Goal: Information Seeking & Learning: Learn about a topic

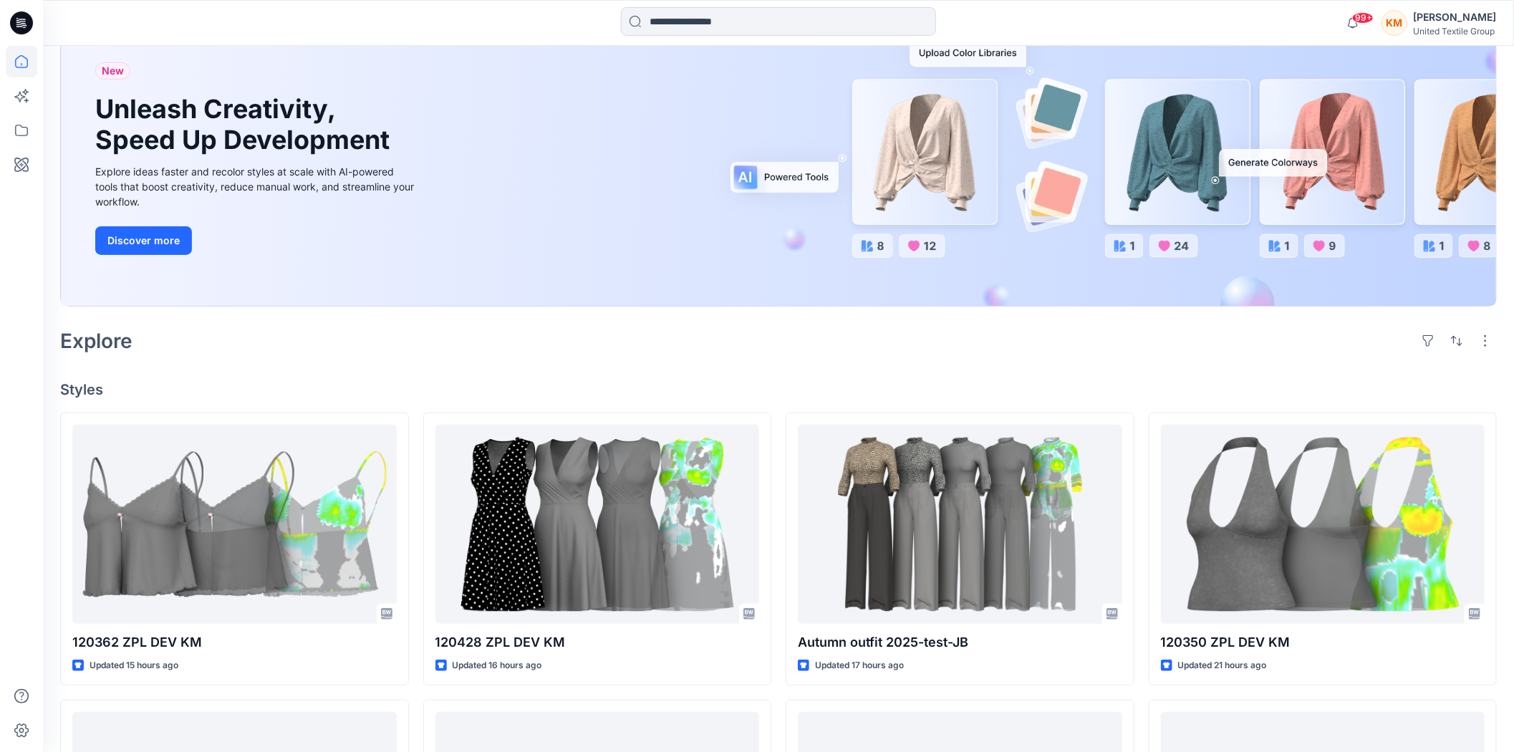
scroll to position [159, 0]
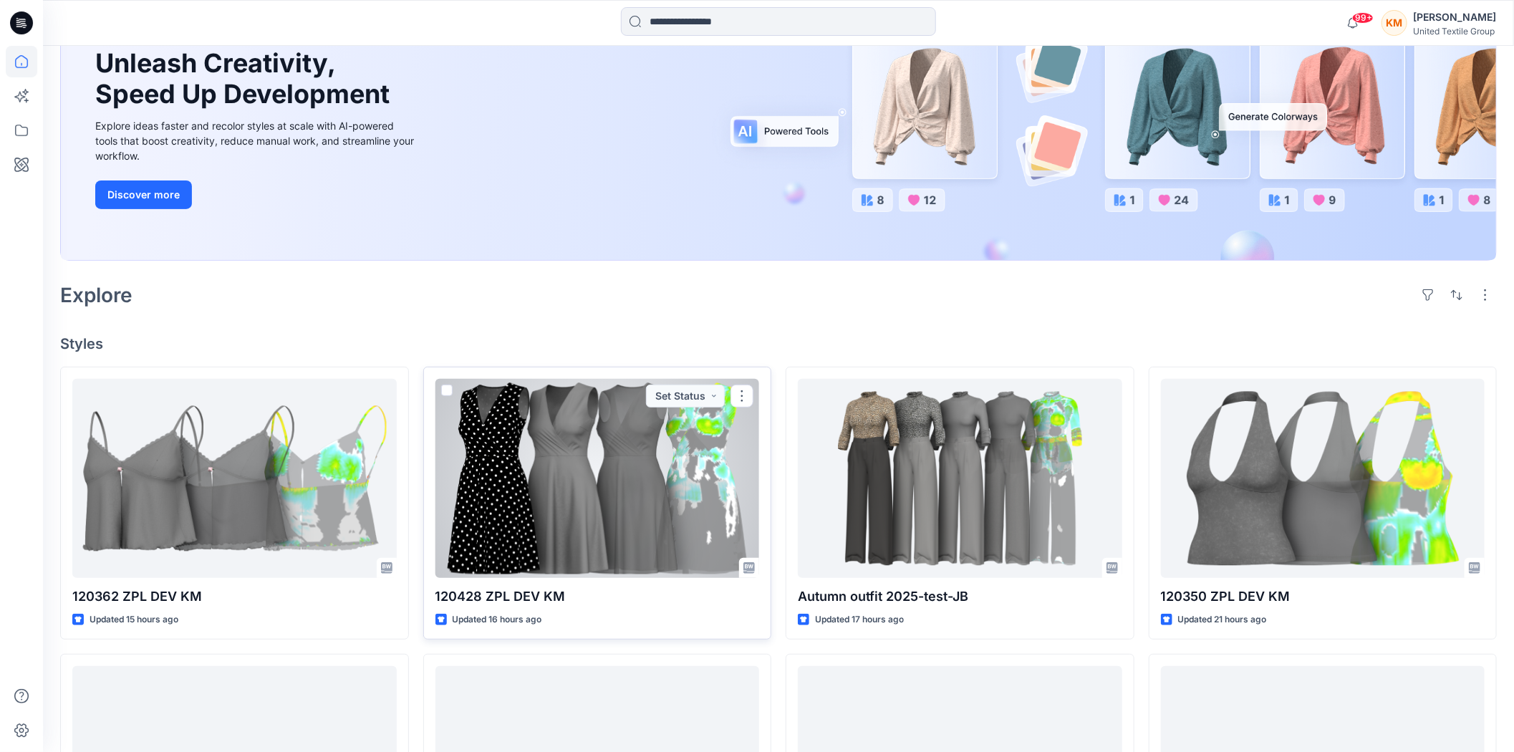
click at [610, 481] on div at bounding box center [597, 478] width 324 height 199
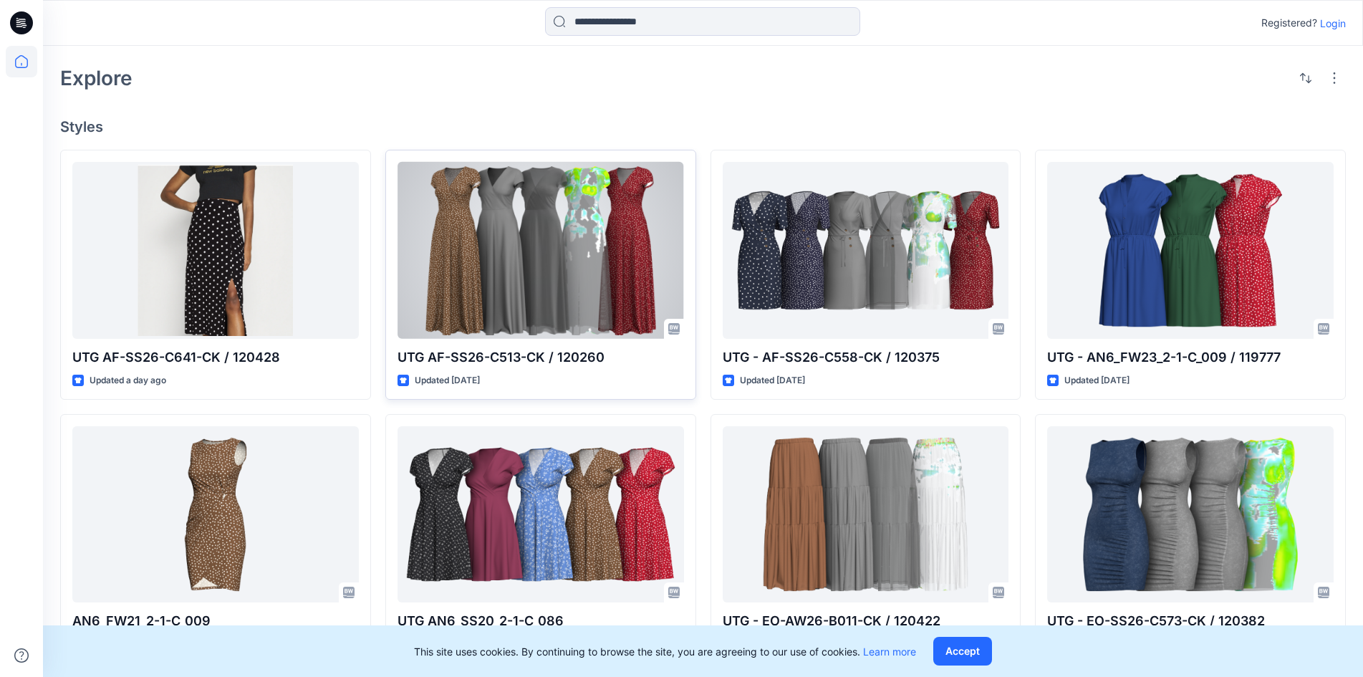
scroll to position [358, 0]
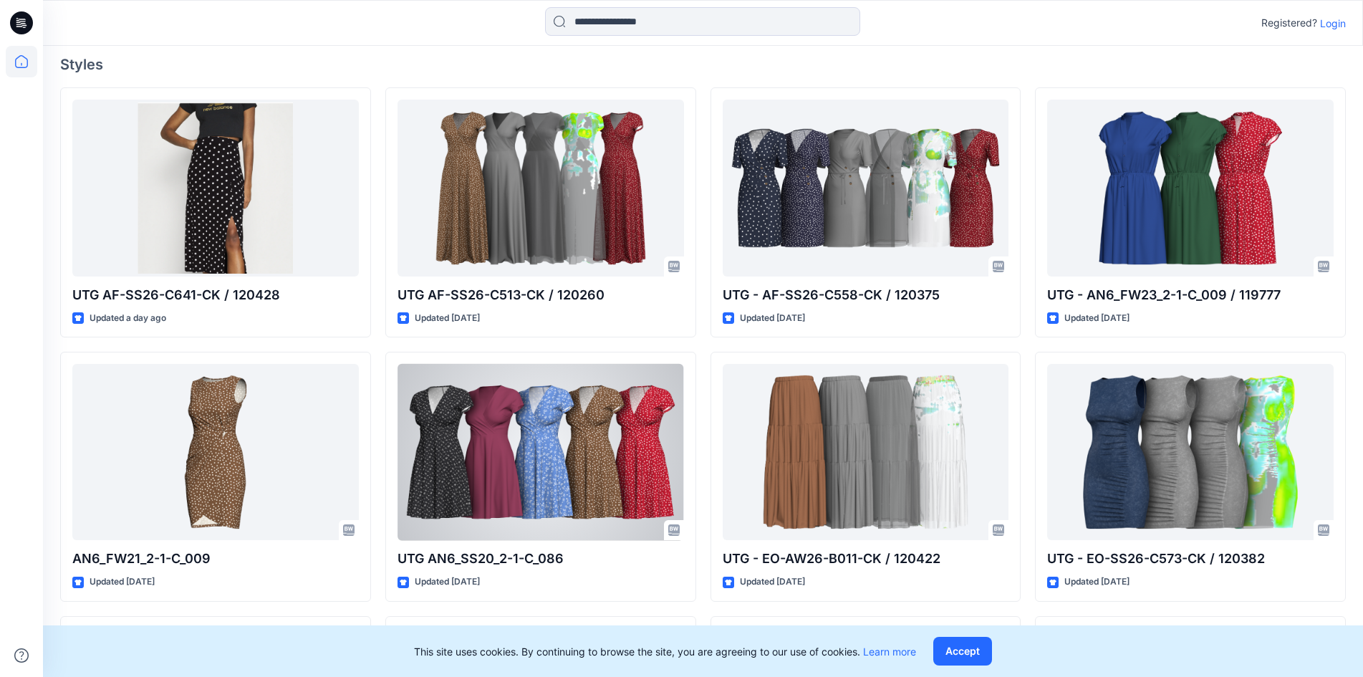
click at [464, 424] on div at bounding box center [540, 452] width 286 height 176
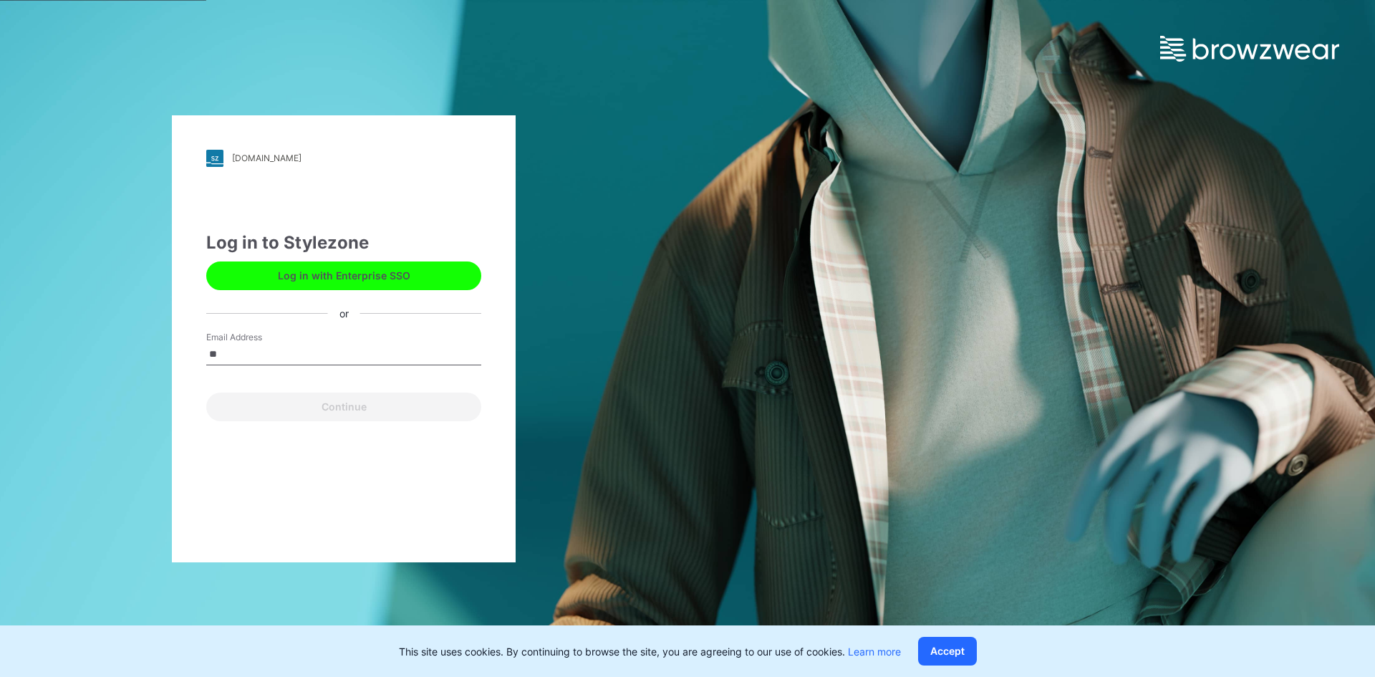
type input "**********"
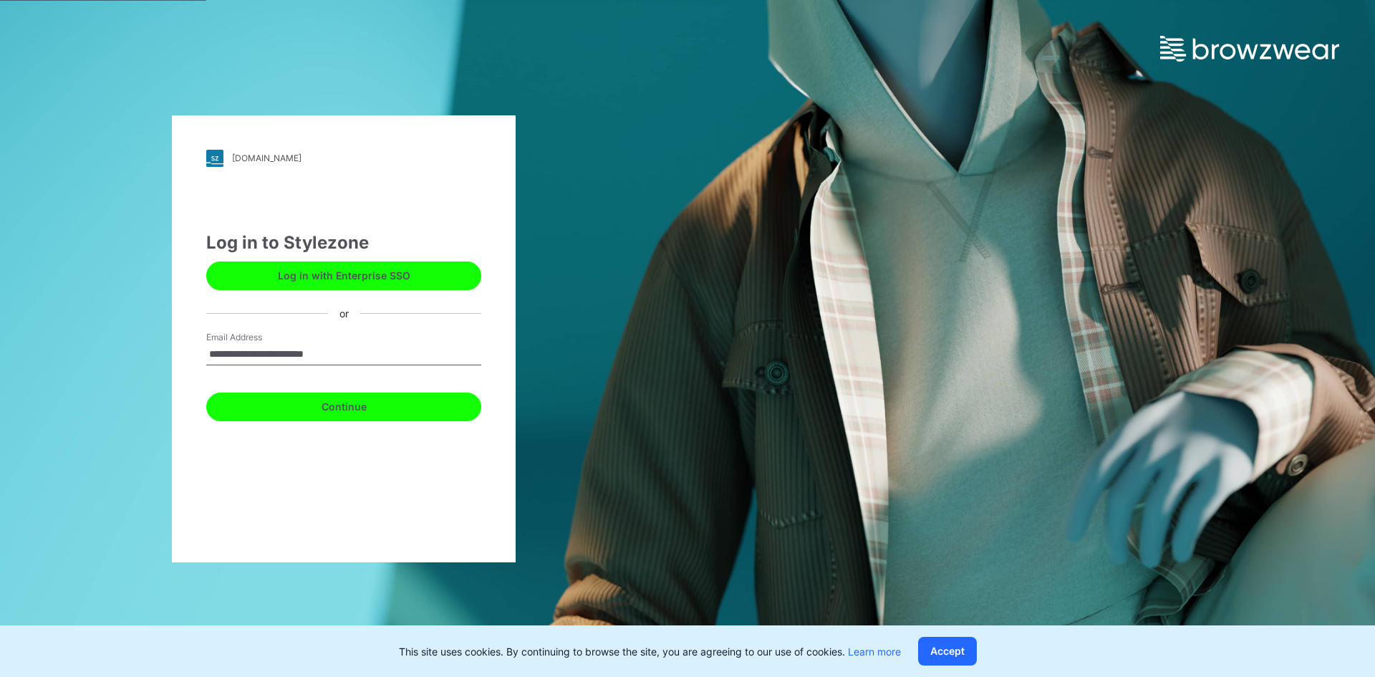
click at [316, 412] on button "Continue" at bounding box center [343, 406] width 275 height 29
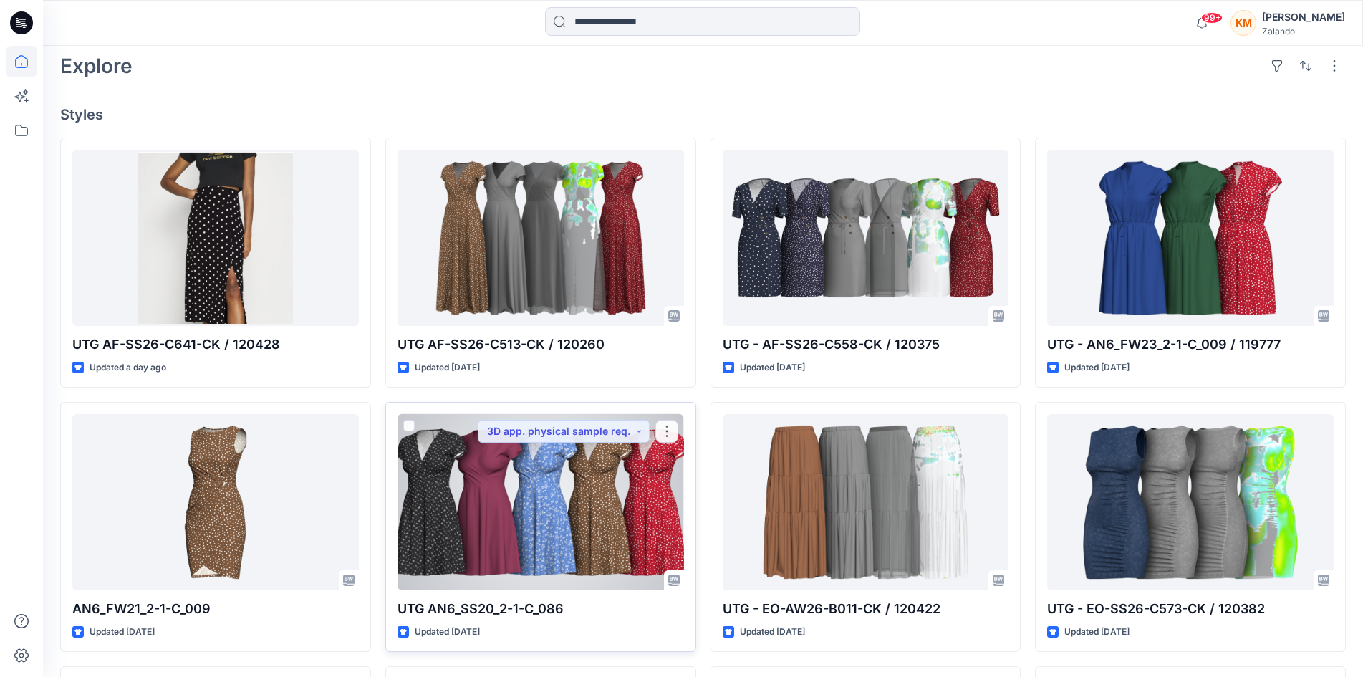
scroll to position [358, 0]
click at [584, 462] on div at bounding box center [540, 501] width 286 height 176
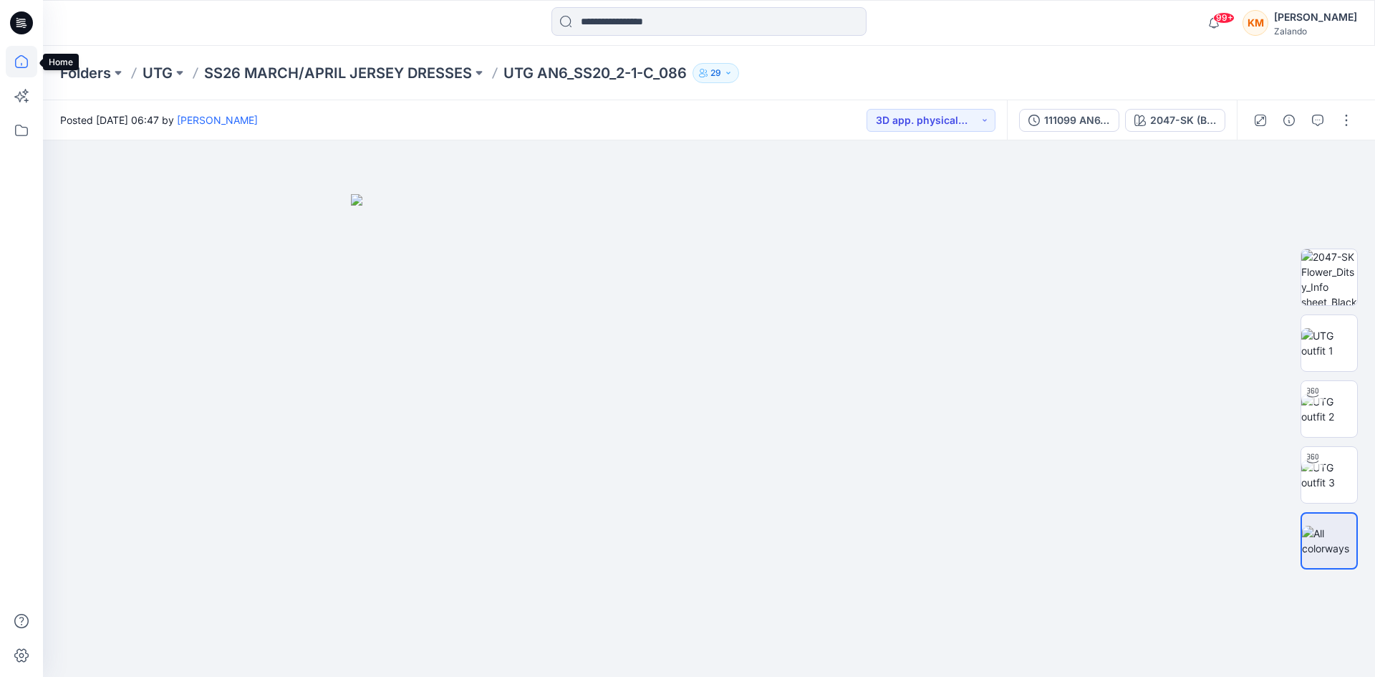
click at [12, 54] on icon at bounding box center [22, 62] width 32 height 32
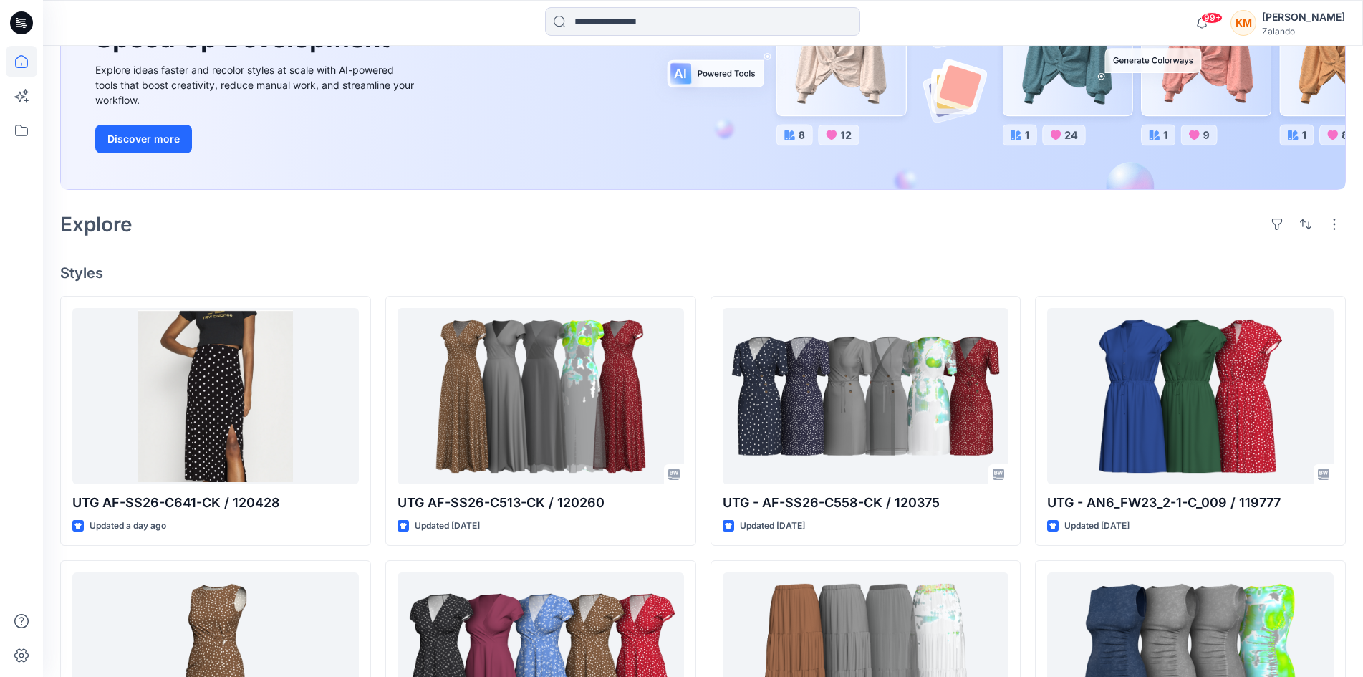
scroll to position [286, 0]
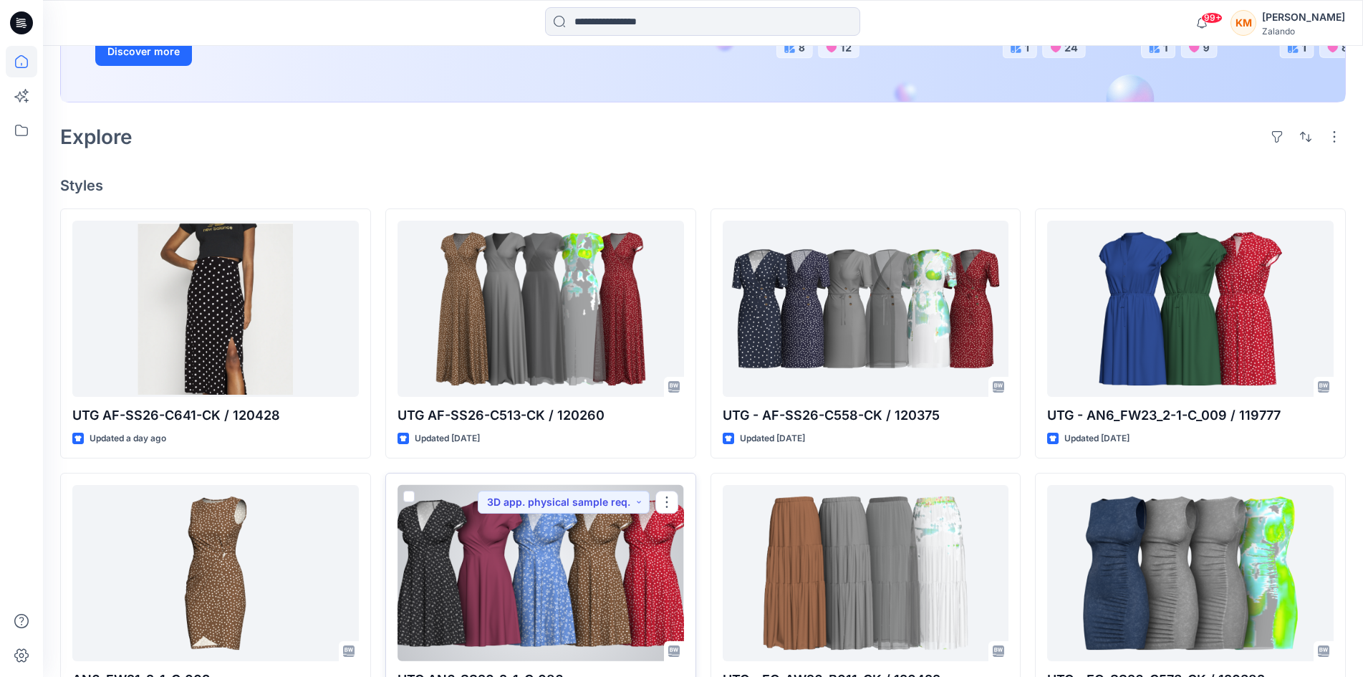
click at [559, 564] on div at bounding box center [540, 573] width 286 height 176
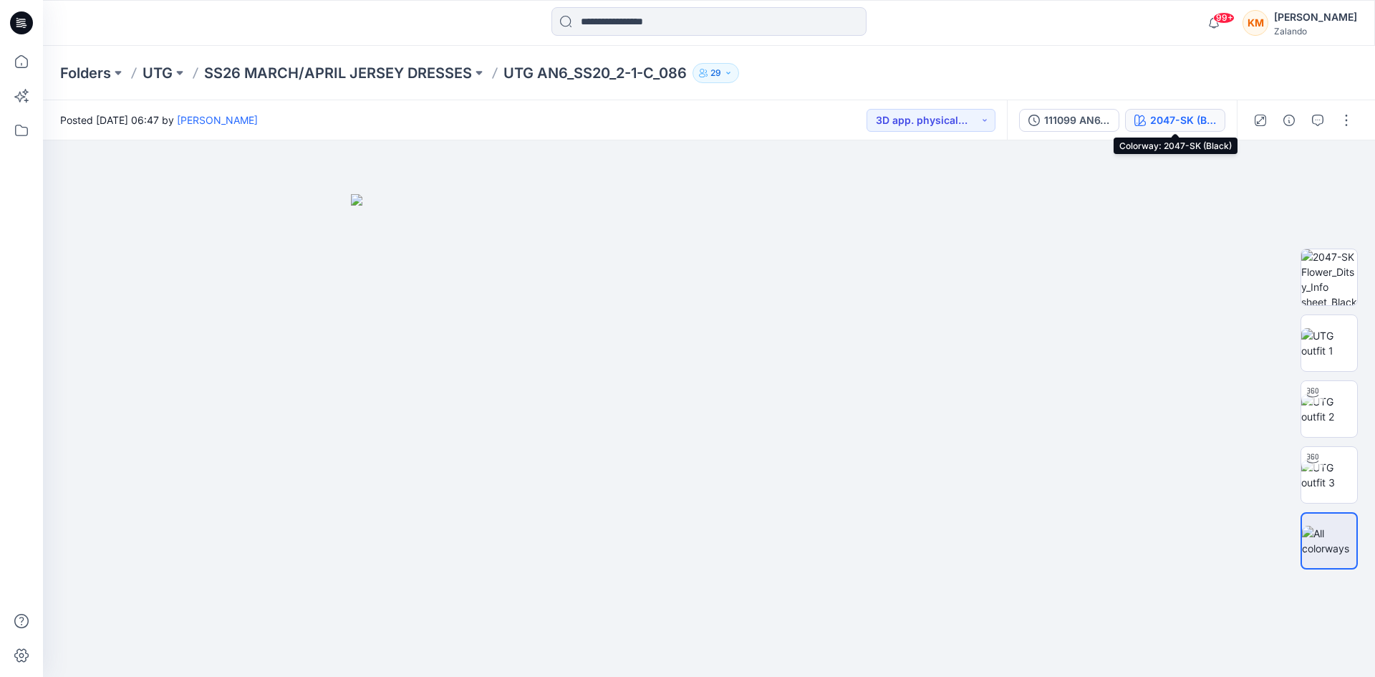
click at [1177, 120] on div "2047-SK (Black)" at bounding box center [1183, 120] width 66 height 16
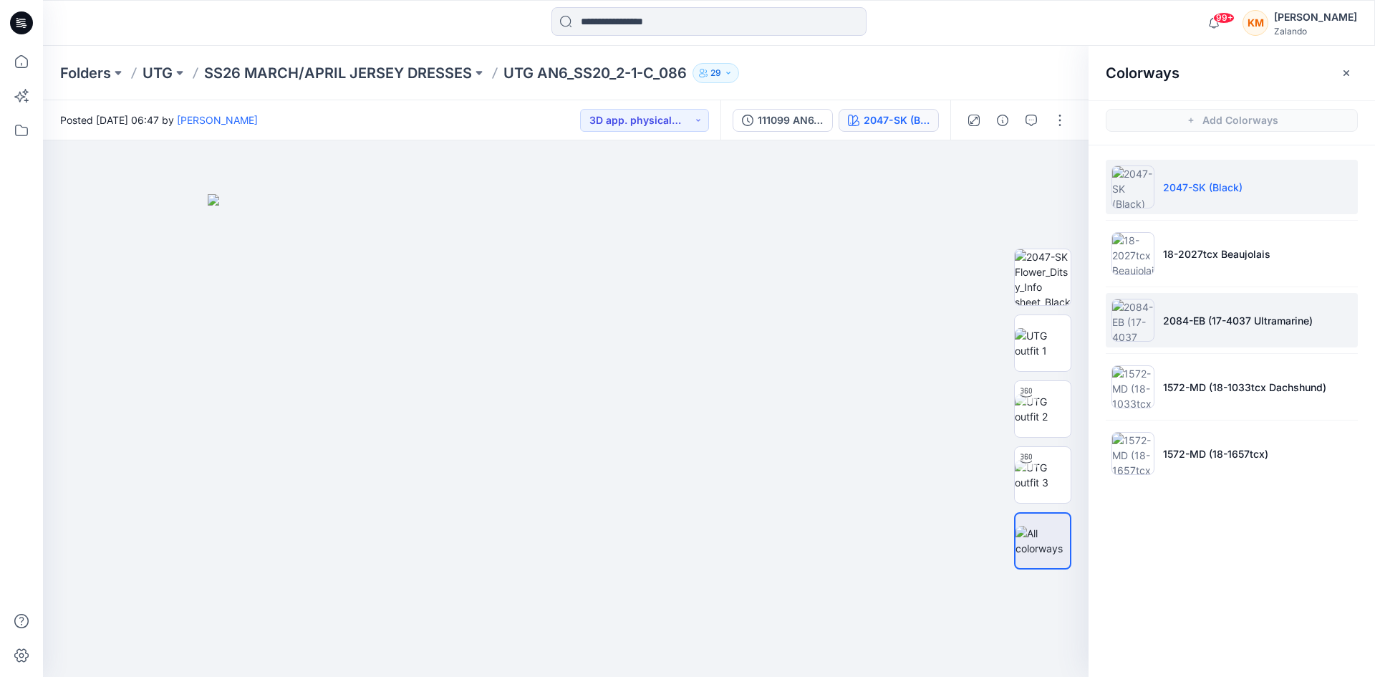
click at [1143, 312] on img at bounding box center [1132, 320] width 43 height 43
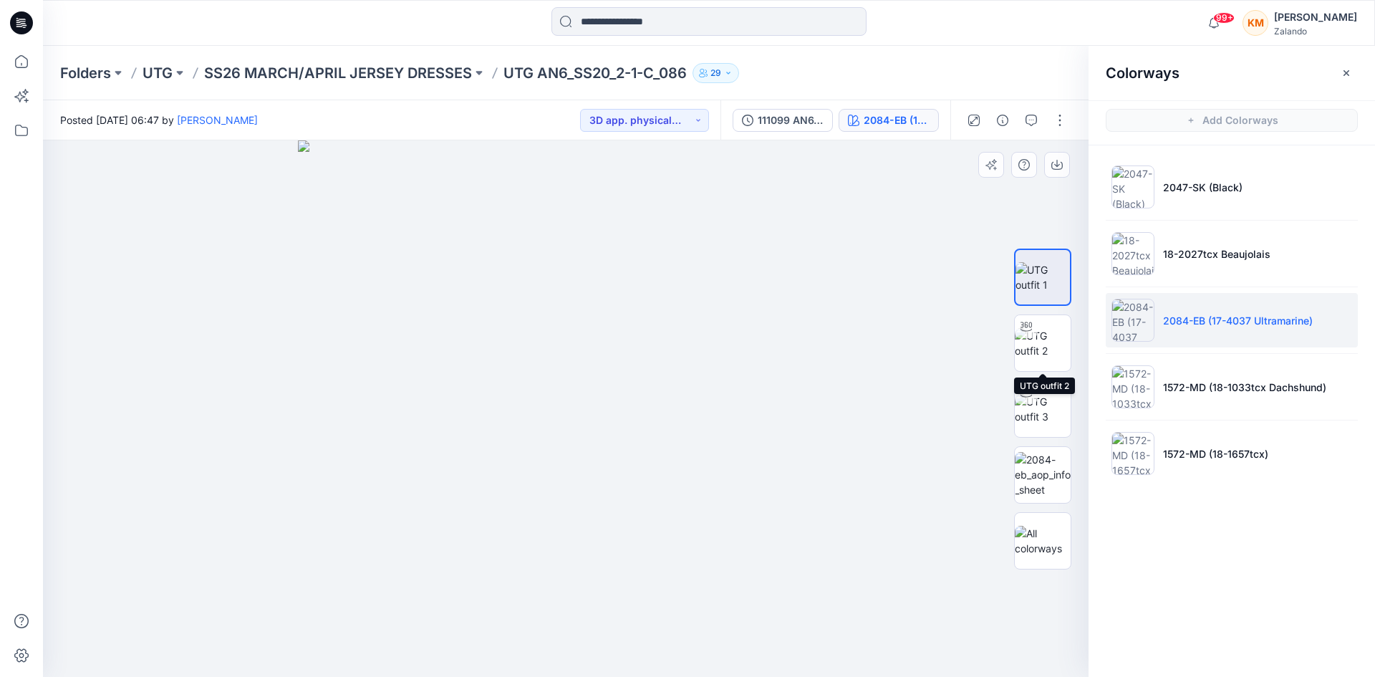
drag, startPoint x: 1032, startPoint y: 342, endPoint x: 976, endPoint y: 361, distance: 59.1
click at [1031, 341] on img at bounding box center [1043, 343] width 56 height 30
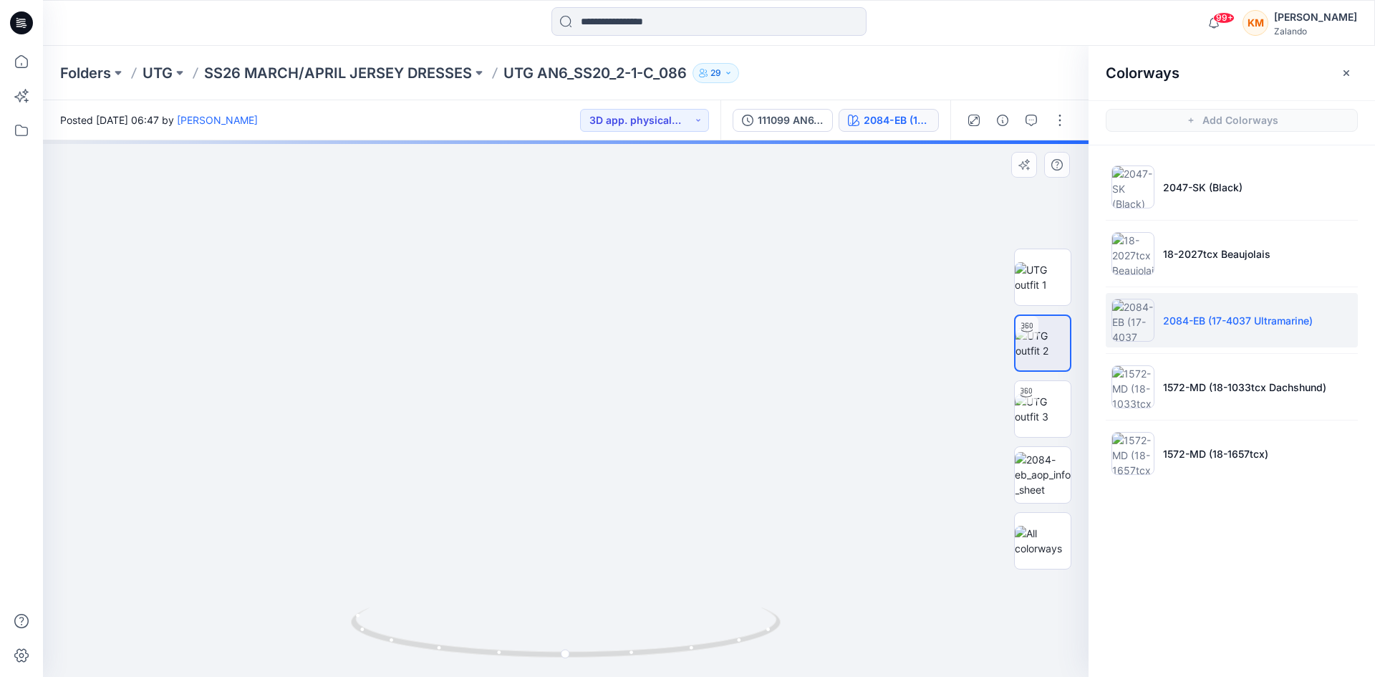
drag, startPoint x: 614, startPoint y: 296, endPoint x: 601, endPoint y: 450, distance: 154.6
click at [601, 450] on img at bounding box center [552, 328] width 1168 height 698
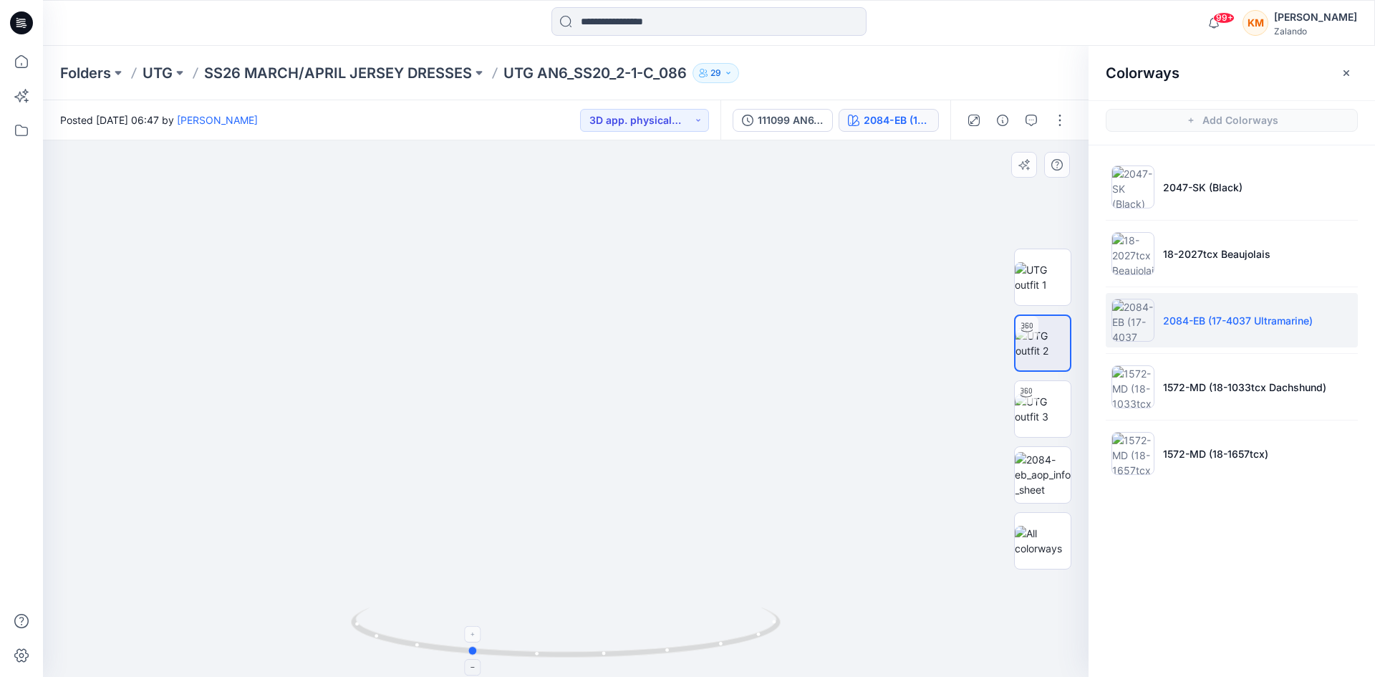
drag, startPoint x: 729, startPoint y: 647, endPoint x: 627, endPoint y: 631, distance: 102.9
click at [632, 645] on icon at bounding box center [567, 634] width 433 height 54
drag, startPoint x: 535, startPoint y: 657, endPoint x: 625, endPoint y: 638, distance: 91.6
click at [625, 638] on icon at bounding box center [567, 634] width 433 height 54
click at [20, 67] on icon at bounding box center [22, 62] width 32 height 32
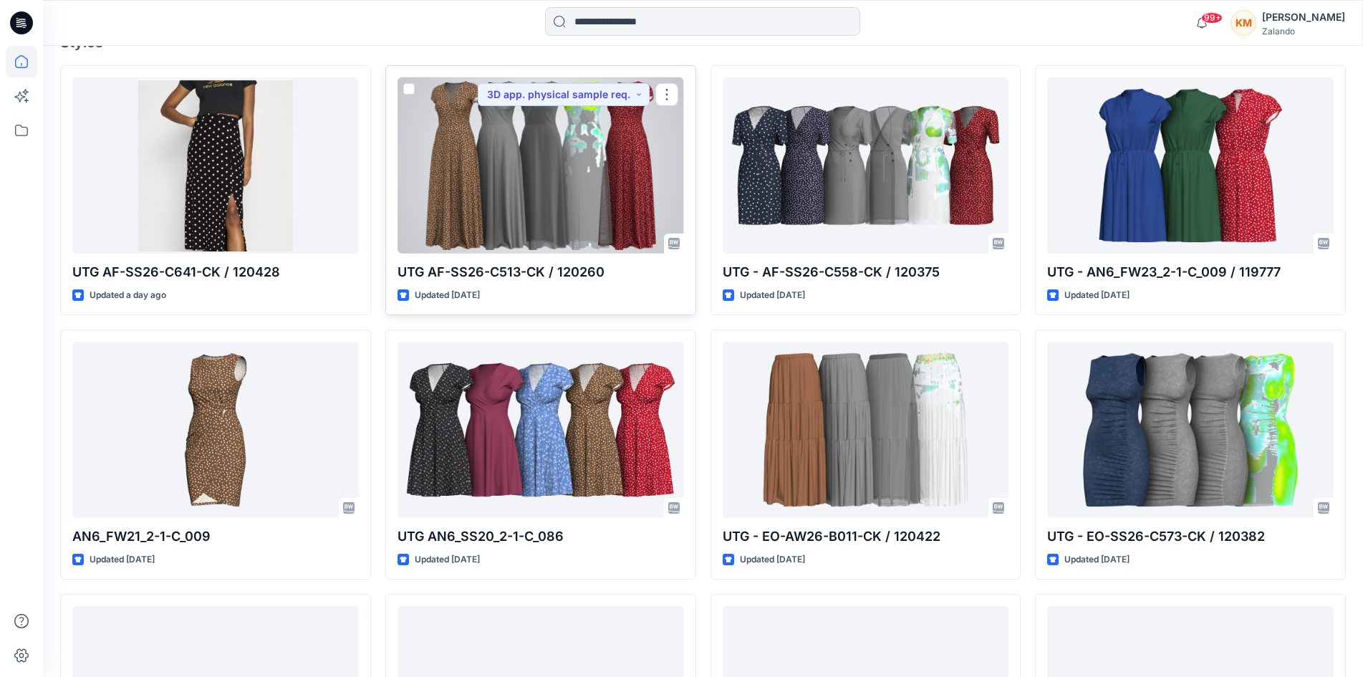
scroll to position [358, 0]
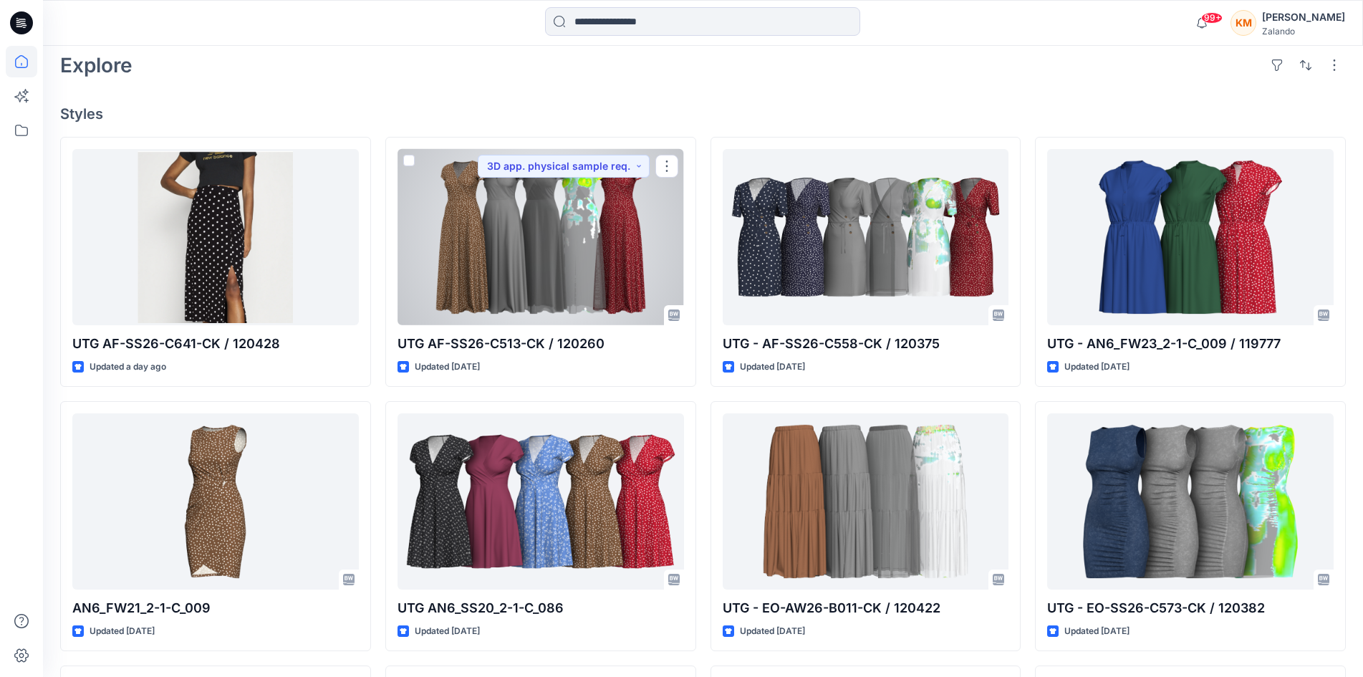
click at [573, 245] on div at bounding box center [540, 237] width 286 height 176
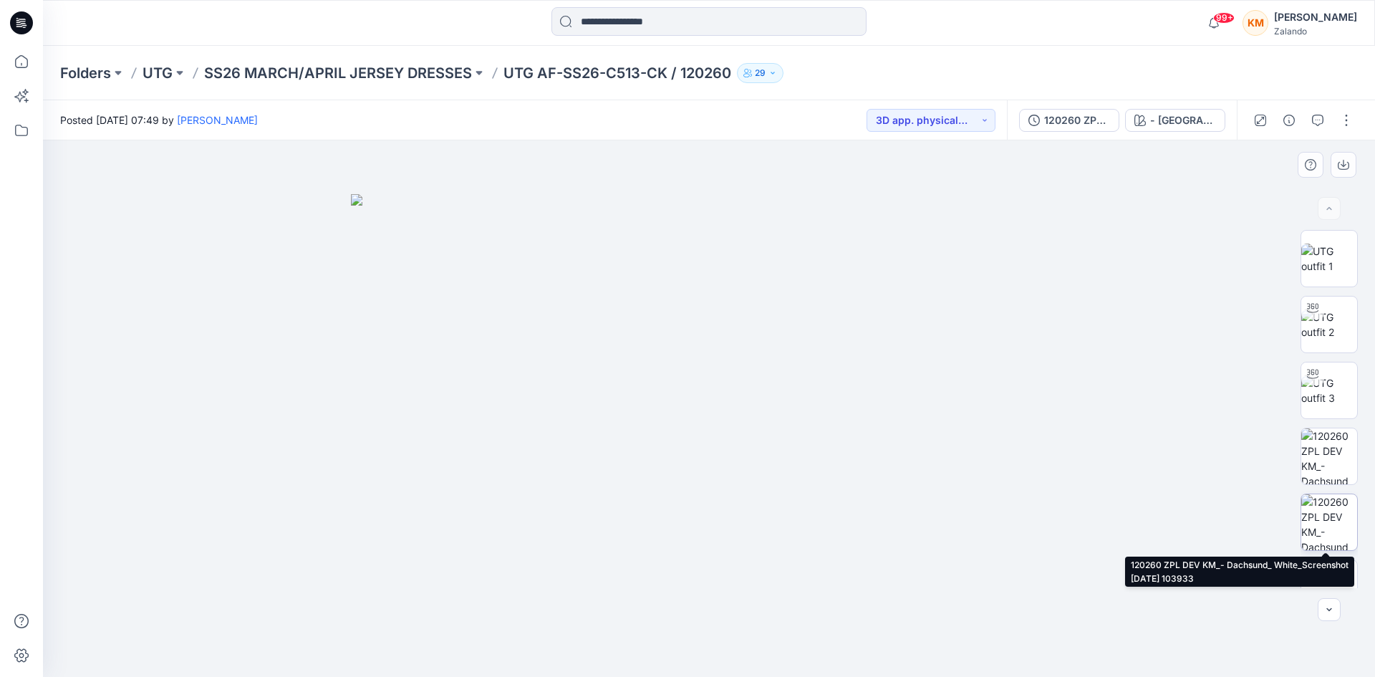
click at [1329, 524] on img at bounding box center [1329, 522] width 56 height 56
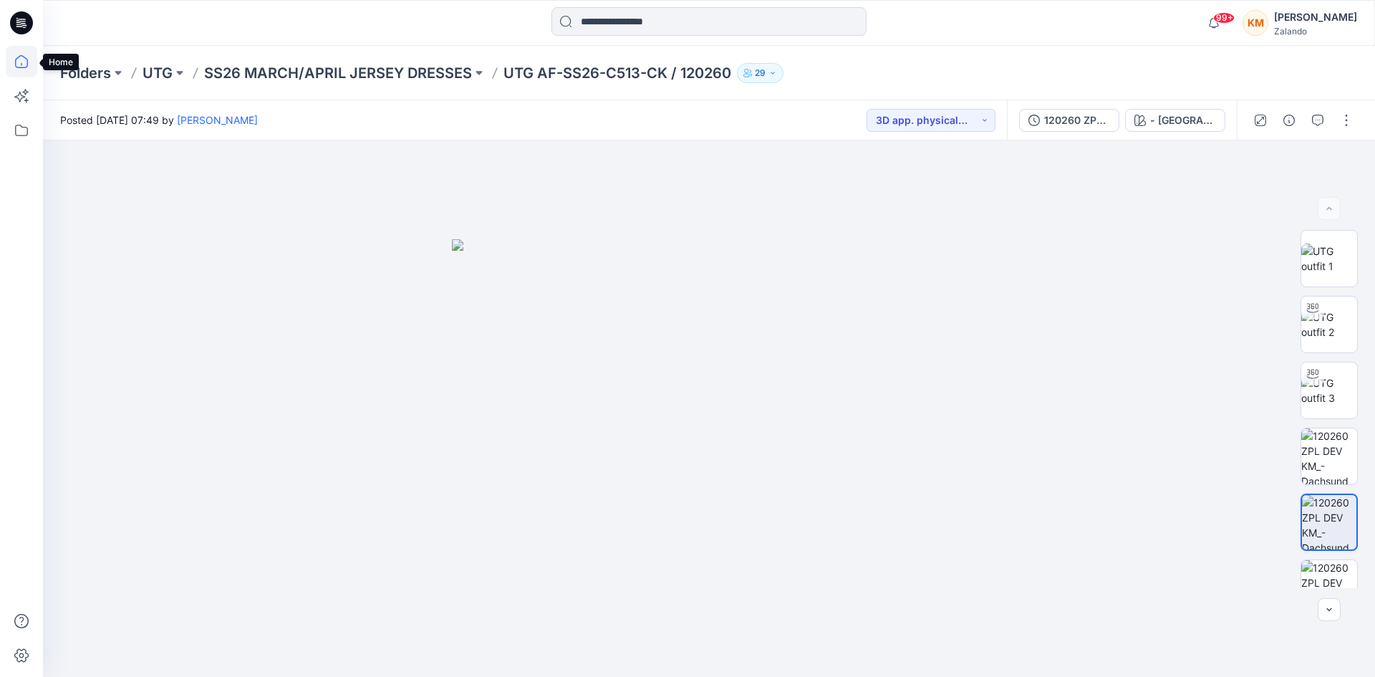
click at [16, 60] on icon at bounding box center [21, 61] width 13 height 13
